Goal: Task Accomplishment & Management: Use online tool/utility

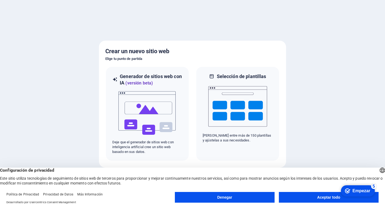
click at [315, 196] on button "Aceptar todo" at bounding box center [329, 197] width 100 height 11
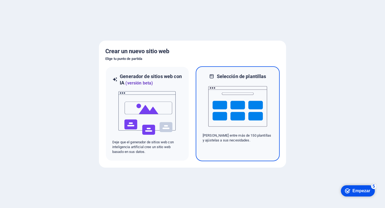
click at [224, 102] on img at bounding box center [237, 107] width 59 height 54
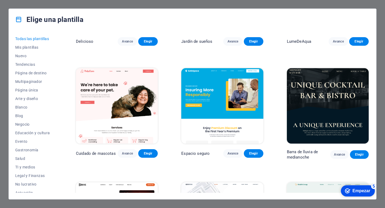
scroll to position [981, 0]
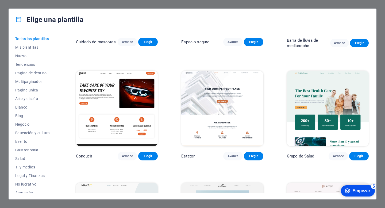
click at [358, 189] on font "Empezar" at bounding box center [362, 191] width 18 height 5
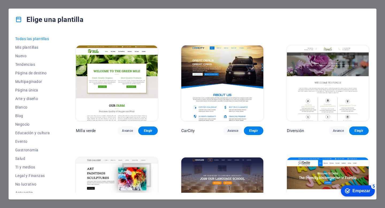
scroll to position [3292, 0]
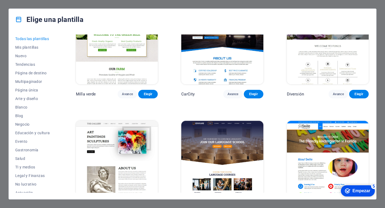
click at [205, 10] on div "Elige una plantilla" at bounding box center [193, 19] width 368 height 21
click at [208, 7] on div "Elige una plantilla Todas las plantillas Mis plantillas Nuevo Tendencias Página…" at bounding box center [192, 104] width 385 height 208
